Goal: Information Seeking & Learning: Learn about a topic

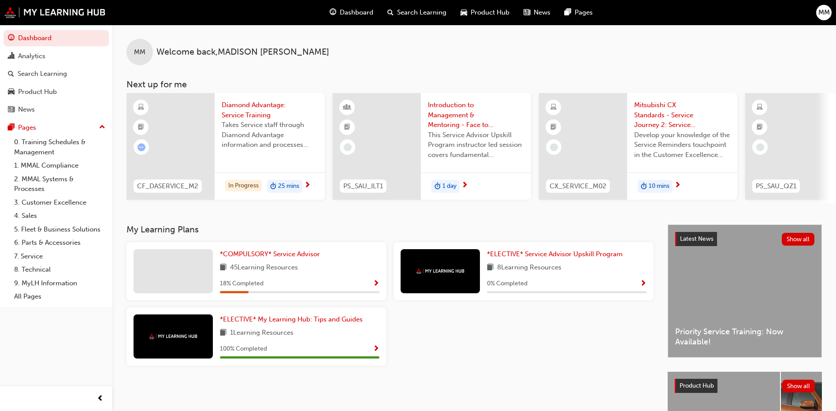
click at [239, 108] on span "Diamond Advantage: Service Training" at bounding box center [270, 110] width 96 height 20
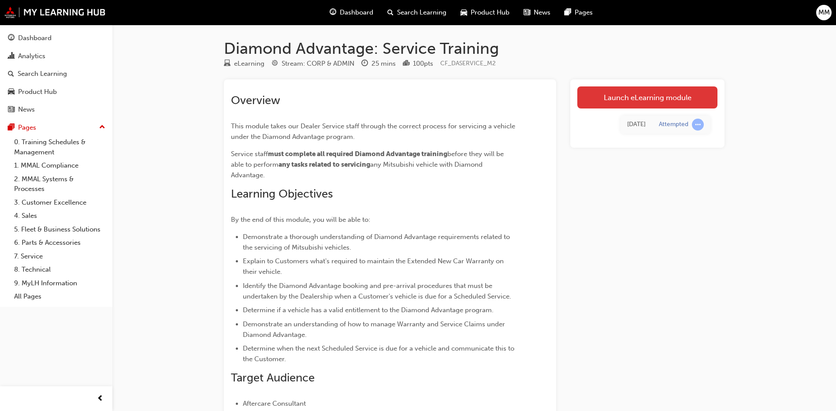
click at [612, 90] on link "Launch eLearning module" at bounding box center [648, 97] width 140 height 22
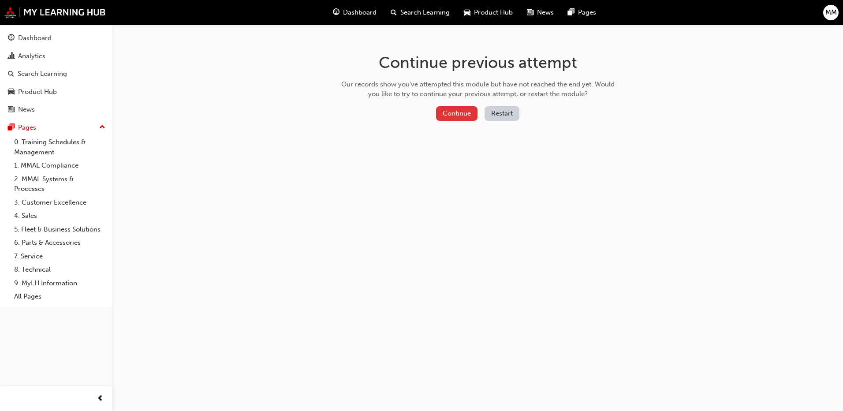
click at [456, 111] on button "Continue" at bounding box center [456, 113] width 41 height 15
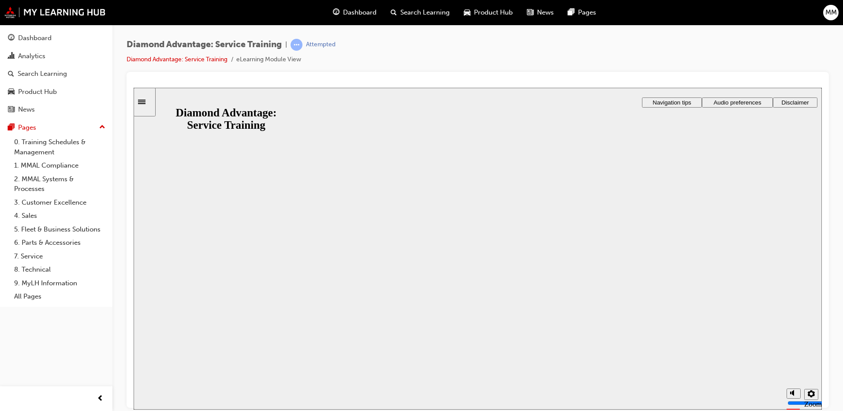
click at [168, 410] on button "Resume" at bounding box center [151, 416] width 35 height 11
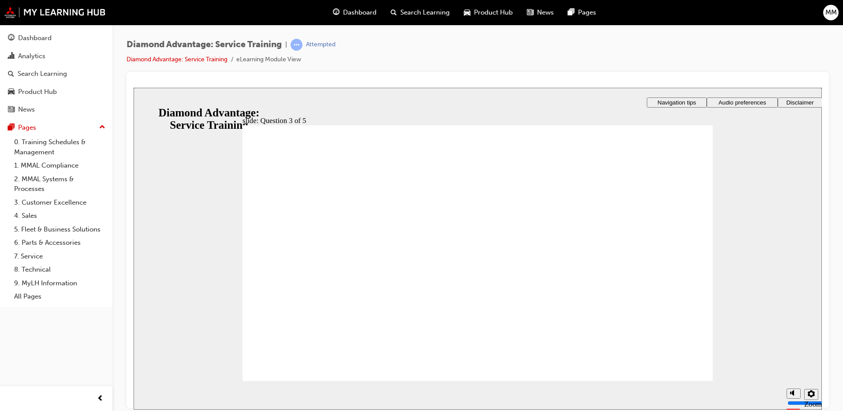
checkbox input "true"
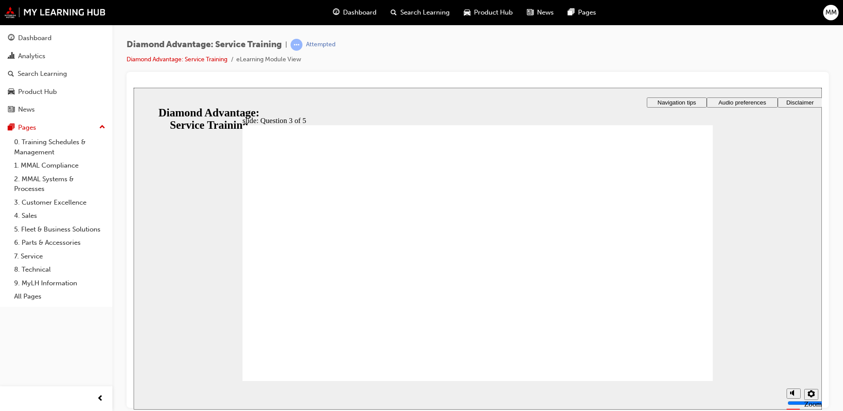
checkbox input "false"
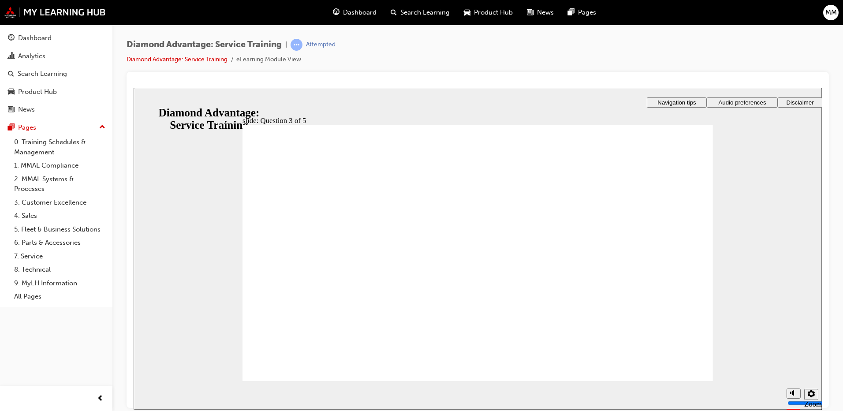
checkbox input "false"
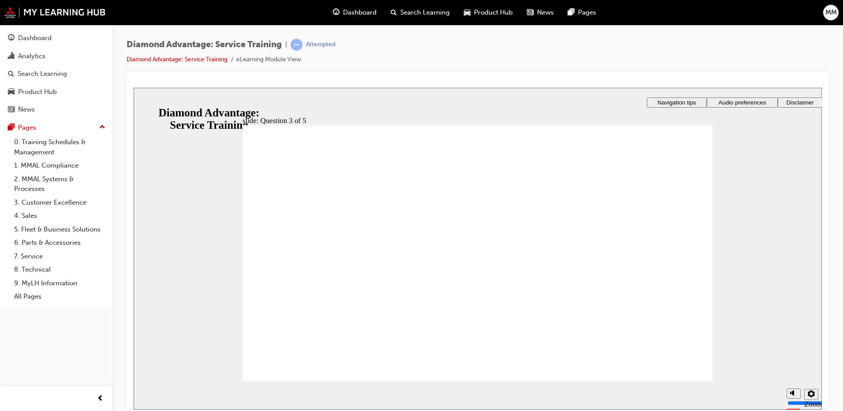
drag, startPoint x: 332, startPoint y: 174, endPoint x: 467, endPoint y: 179, distance: 135.9
checkbox input "true"
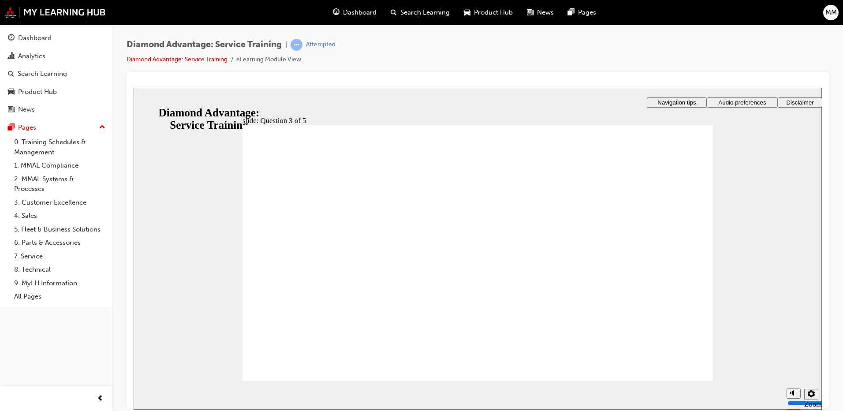
radio input "true"
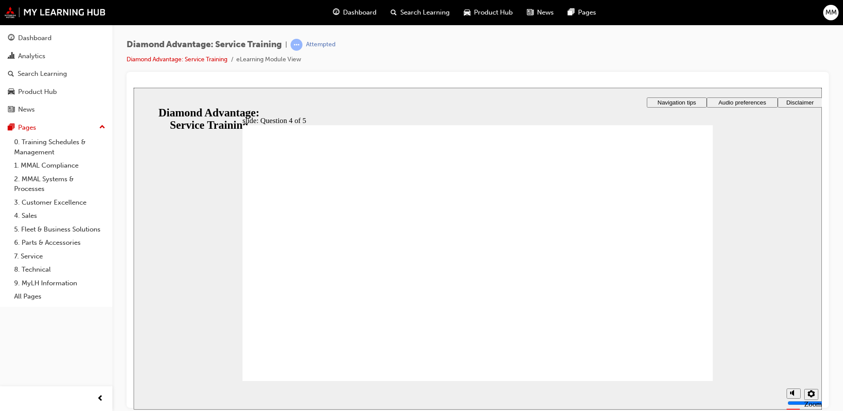
radio input "true"
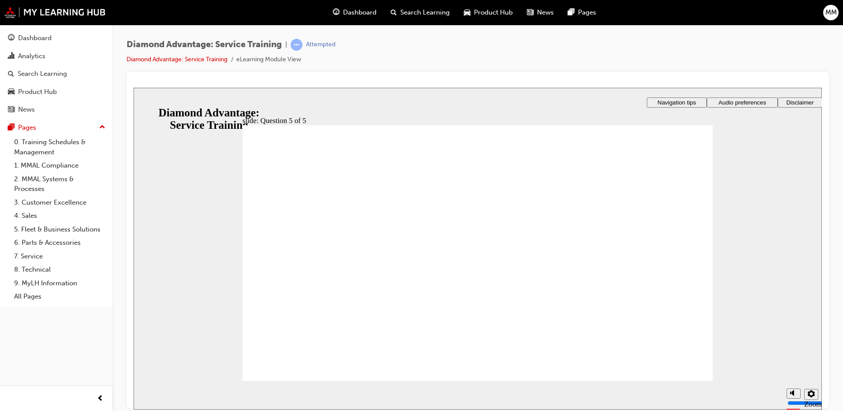
checkbox input "true"
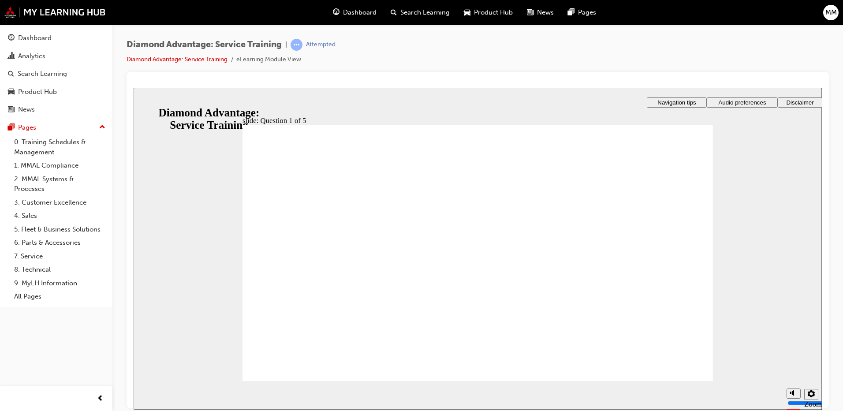
checkbox input "true"
drag, startPoint x: 295, startPoint y: 369, endPoint x: 297, endPoint y: 363, distance: 7.0
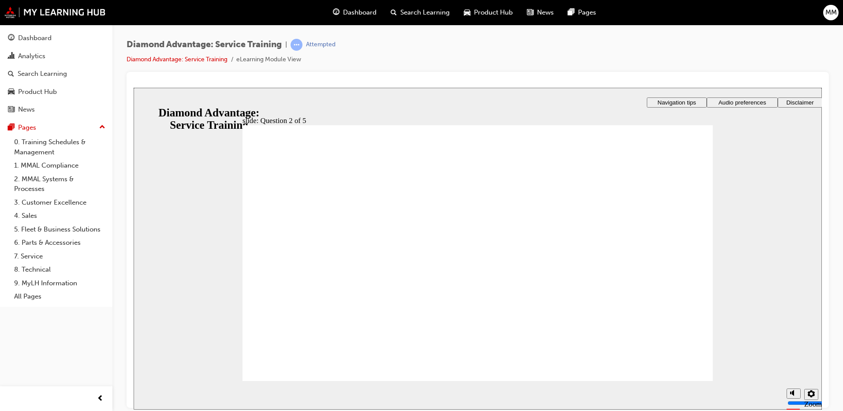
checkbox input "true"
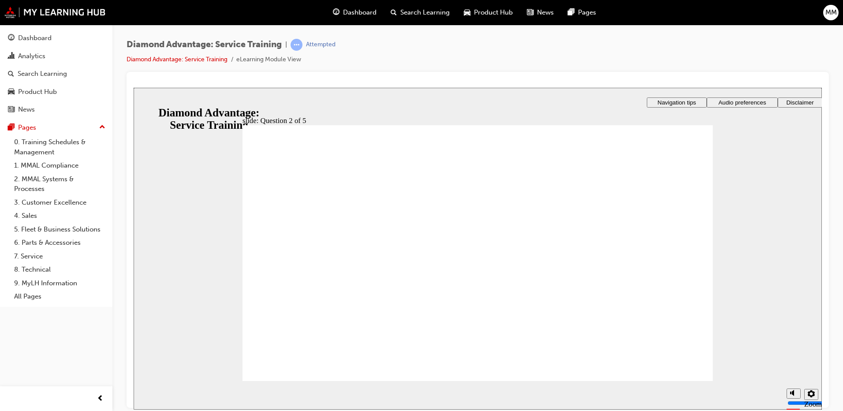
checkbox input "true"
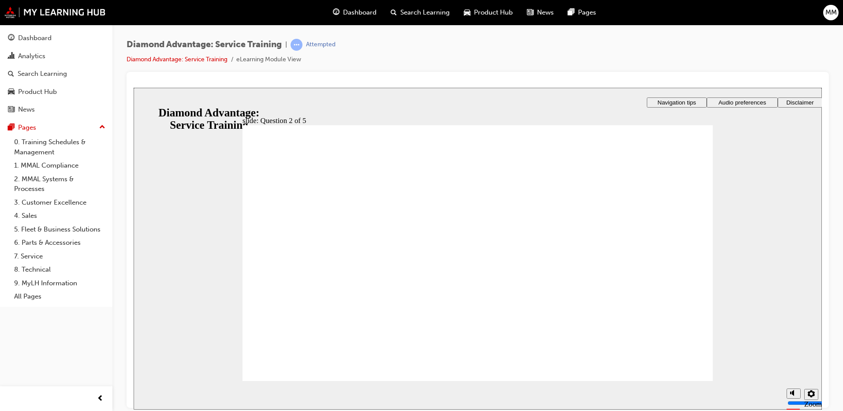
checkbox input "true"
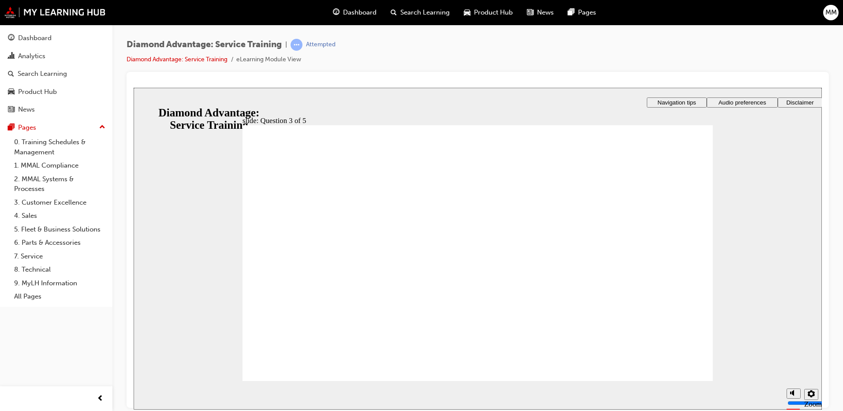
radio input "true"
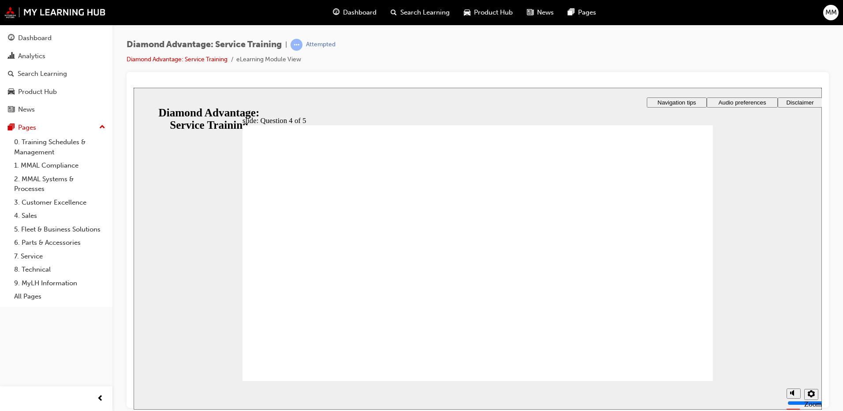
radio input "true"
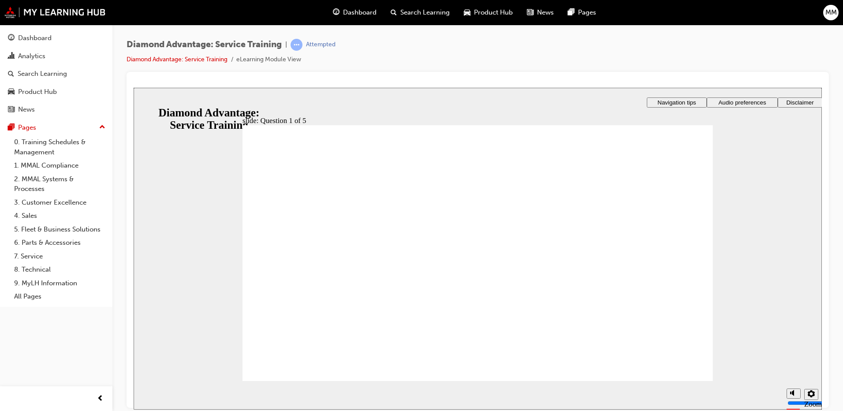
checkbox input "true"
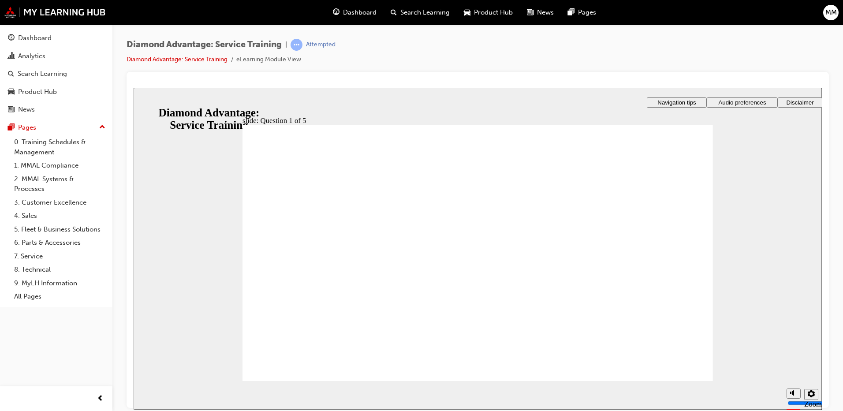
checkbox input "true"
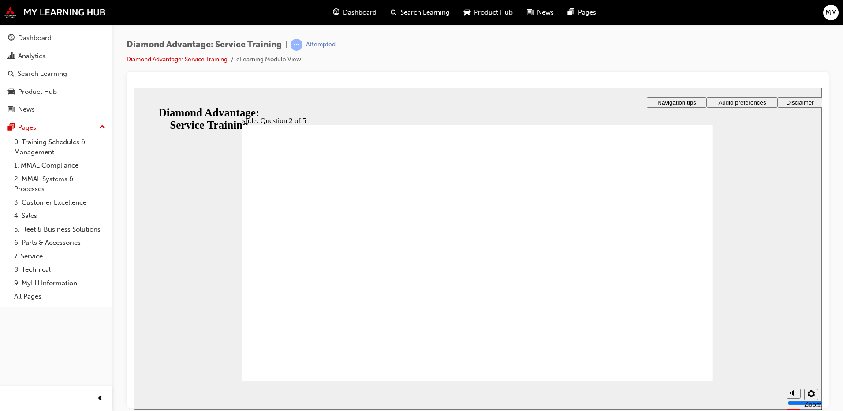
checkbox input "true"
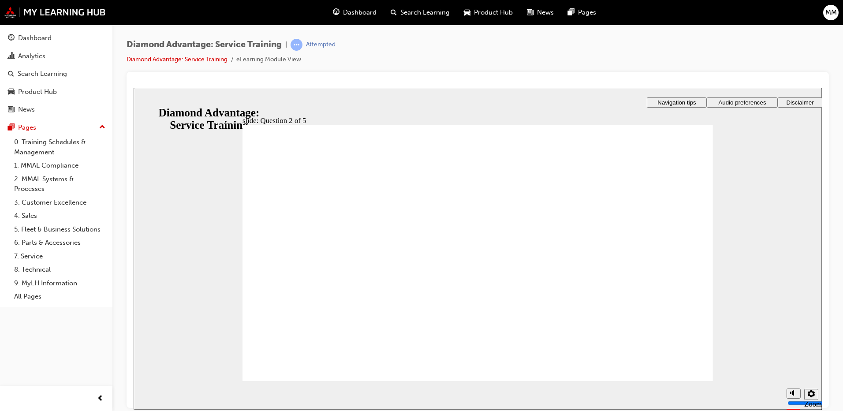
checkbox input "true"
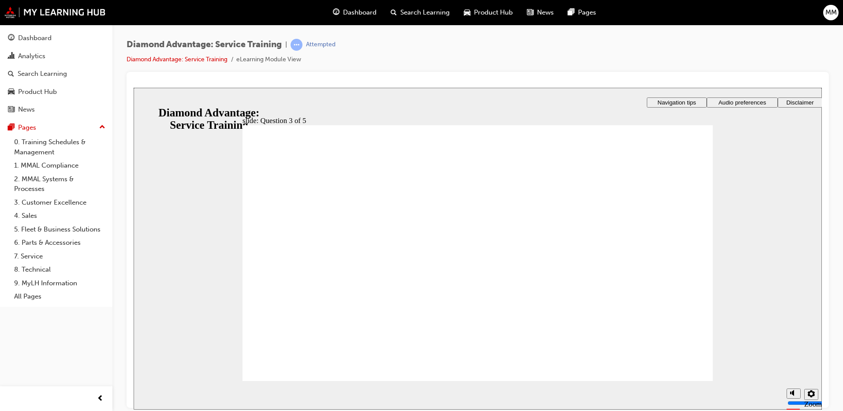
radio input "true"
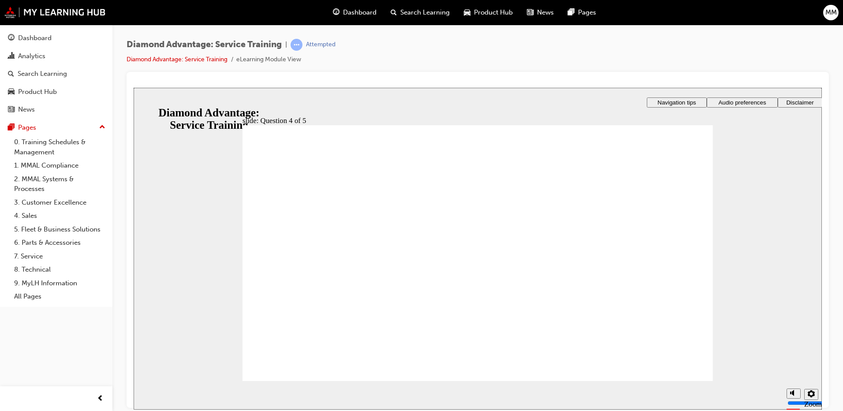
radio input "true"
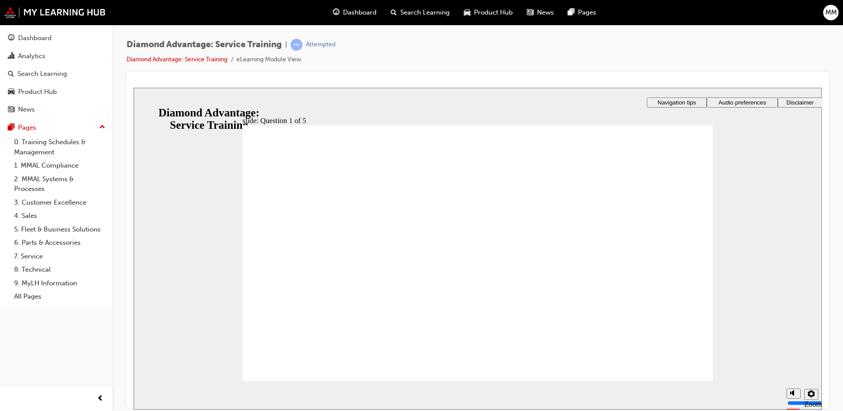
checkbox input "false"
checkbox input "true"
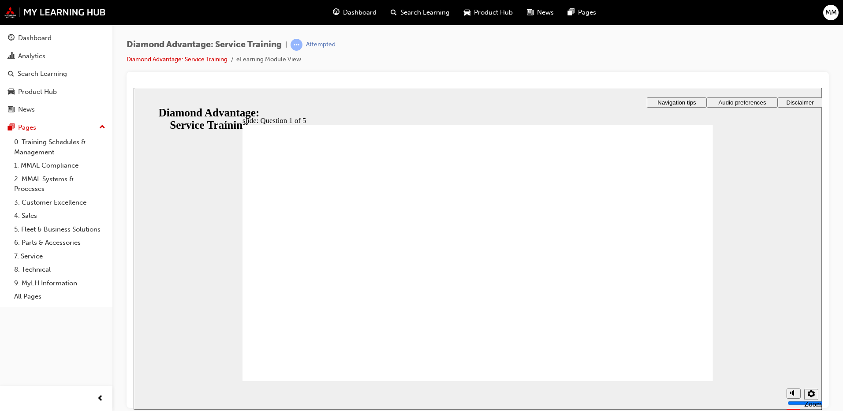
checkbox input "true"
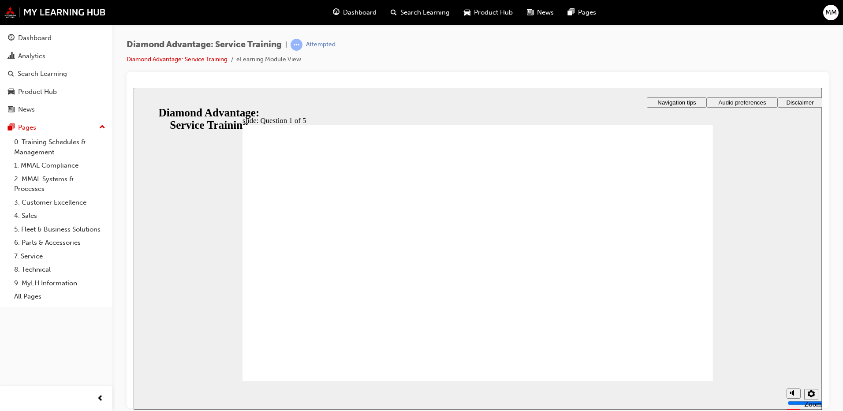
checkbox input "true"
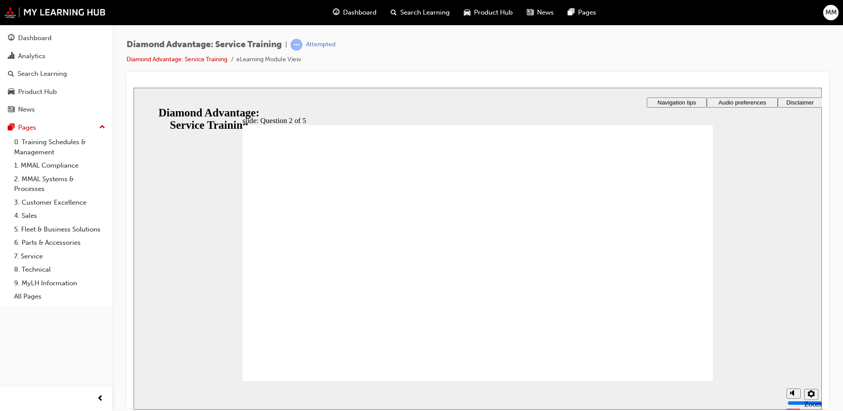
checkbox input "true"
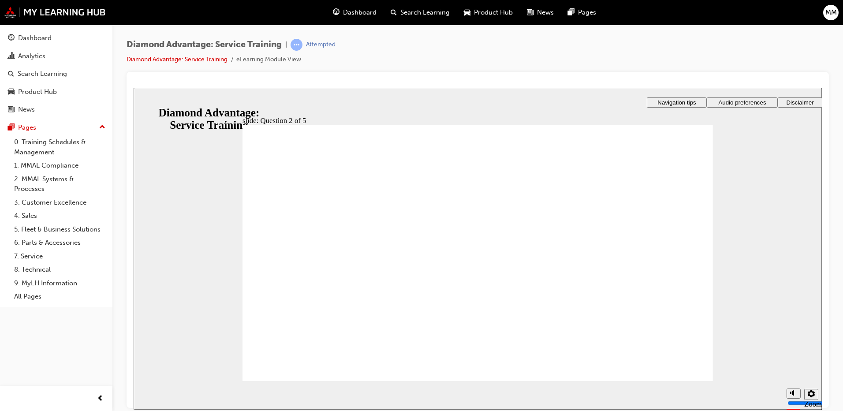
checkbox input "true"
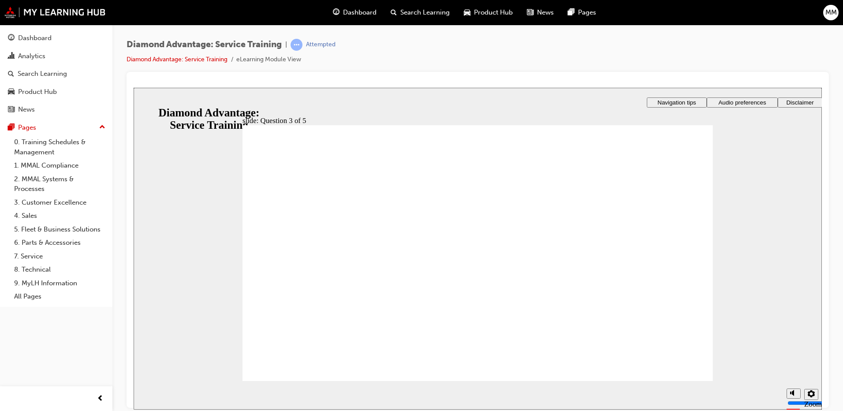
checkbox input "true"
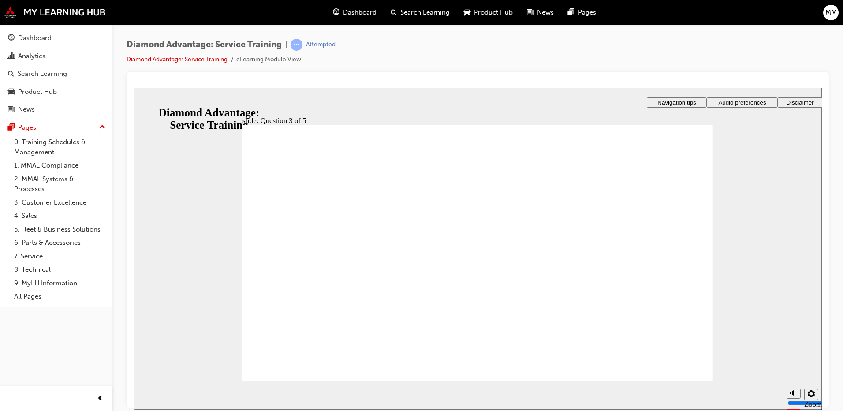
radio input "true"
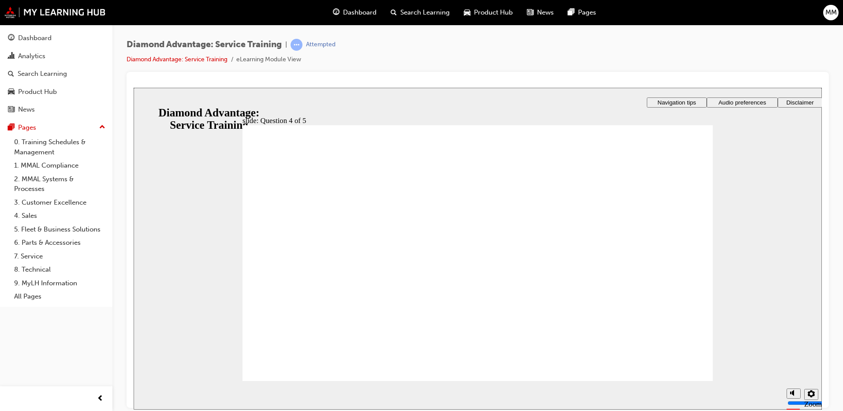
radio input "true"
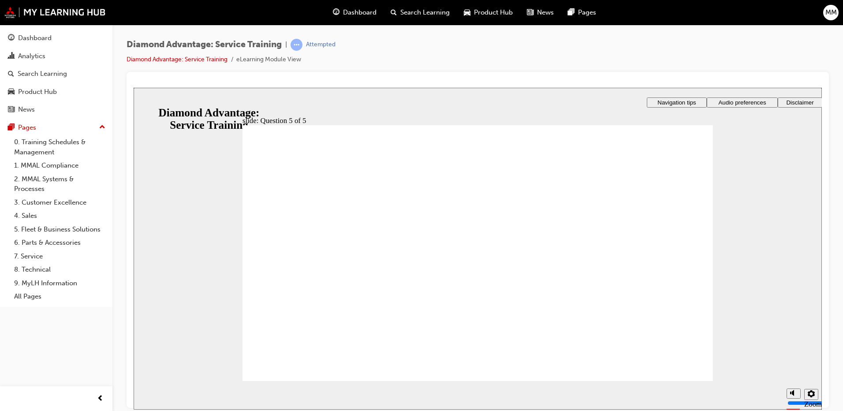
checkbox input "true"
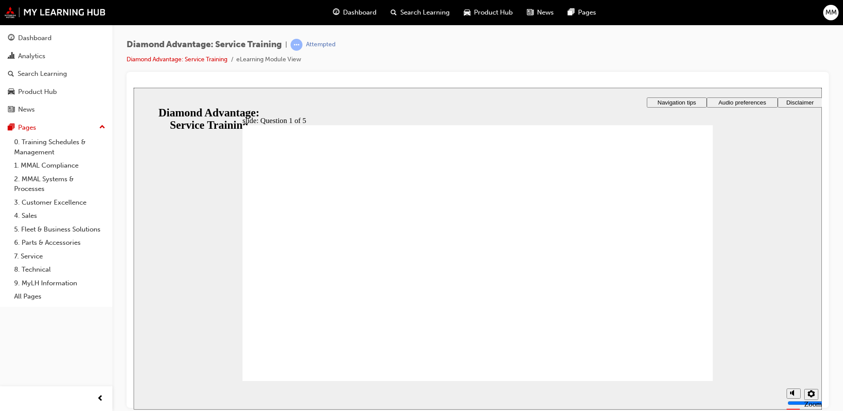
checkbox input "true"
